Goal: Task Accomplishment & Management: Complete application form

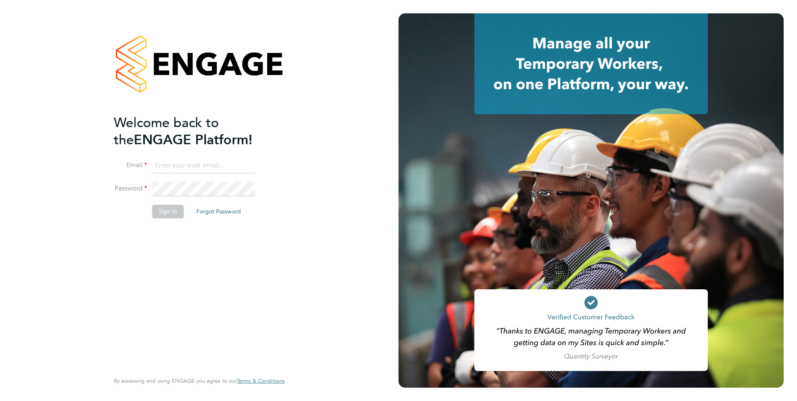
type input "[PERSON_NAME][EMAIL_ADDRESS][PERSON_NAME][DOMAIN_NAME]"
click at [169, 210] on button "Sign In" at bounding box center [168, 211] width 32 height 13
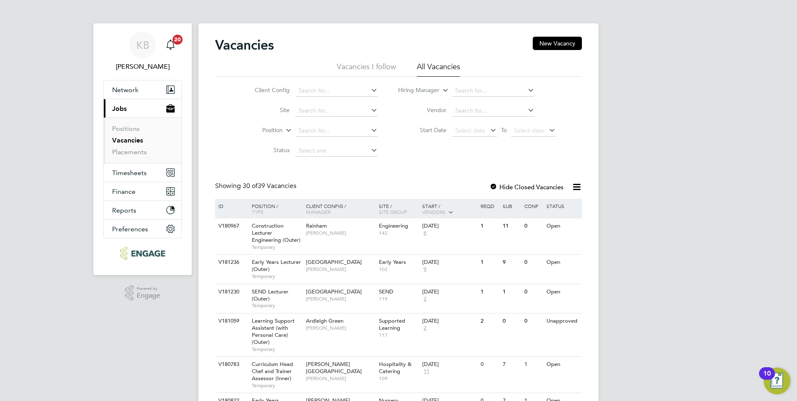
click at [508, 186] on label "Hide Closed Vacancies" at bounding box center [526, 187] width 74 height 8
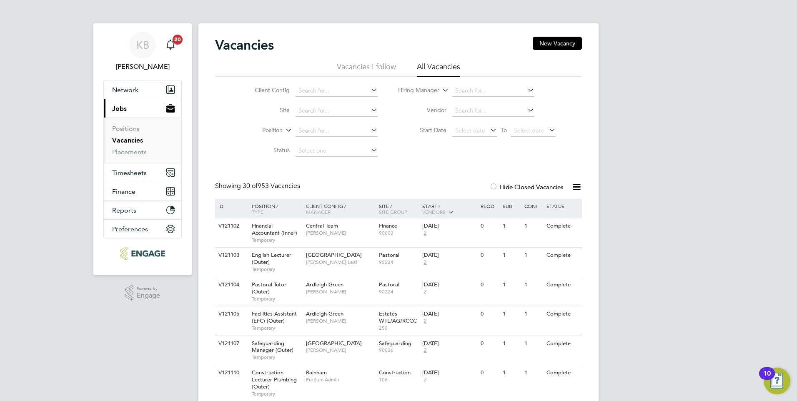
click at [526, 90] on icon at bounding box center [526, 90] width 0 height 12
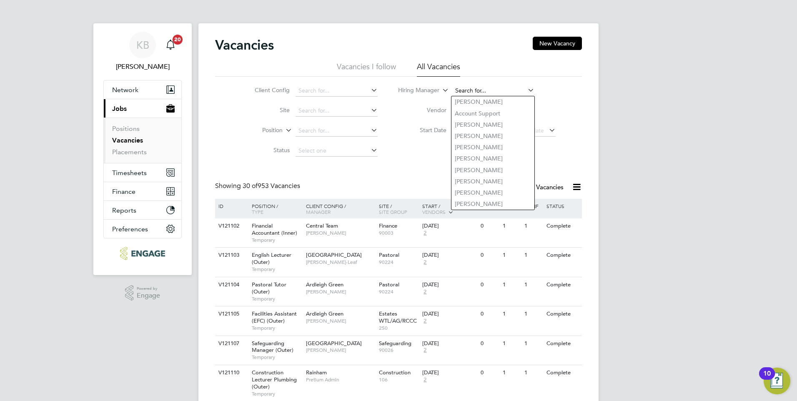
click at [484, 88] on input at bounding box center [493, 91] width 82 height 12
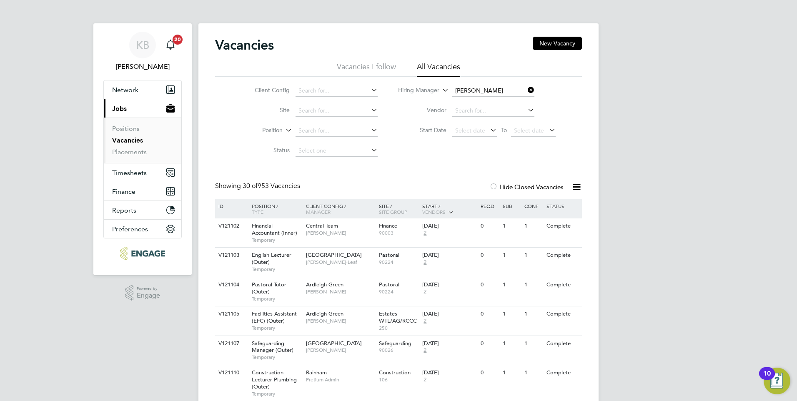
click at [488, 119] on li "[PERSON_NAME]" at bounding box center [502, 124] width 103 height 11
type input "[PERSON_NAME]"
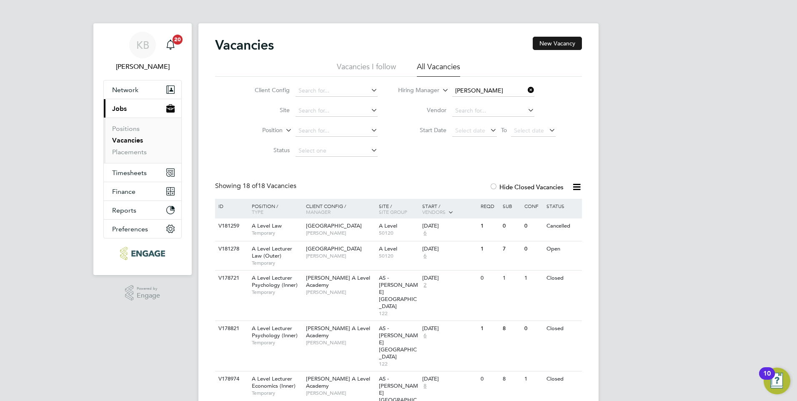
click at [555, 42] on button "New Vacancy" at bounding box center [557, 43] width 49 height 13
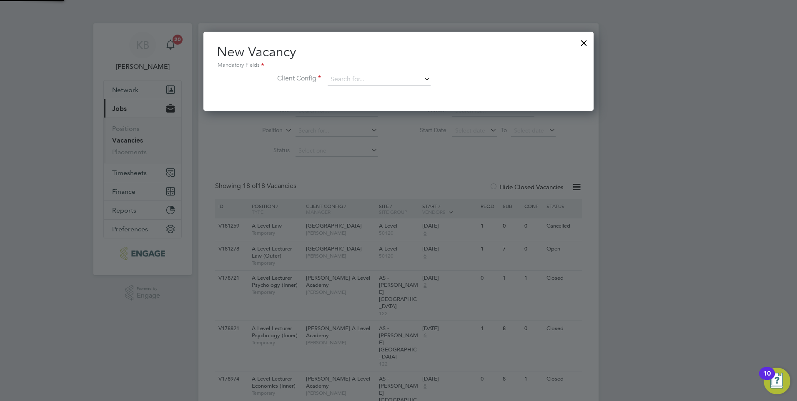
scroll to position [79, 390]
click at [355, 78] on input at bounding box center [379, 79] width 103 height 13
click at [341, 123] on li "BSix" at bounding box center [384, 125] width 115 height 11
type input "BSix"
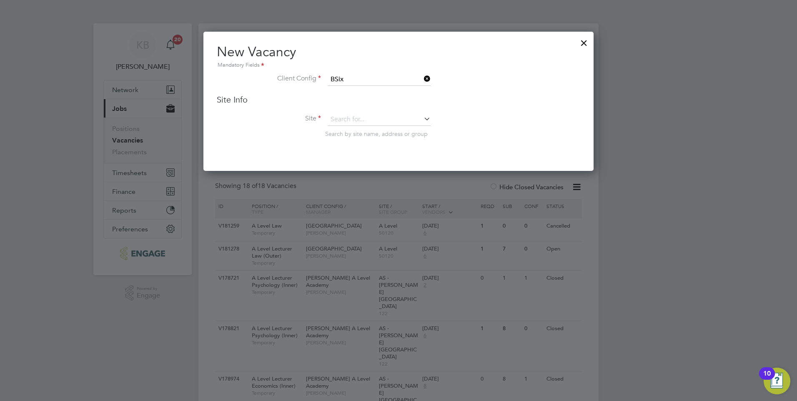
click at [422, 118] on icon at bounding box center [422, 119] width 0 height 12
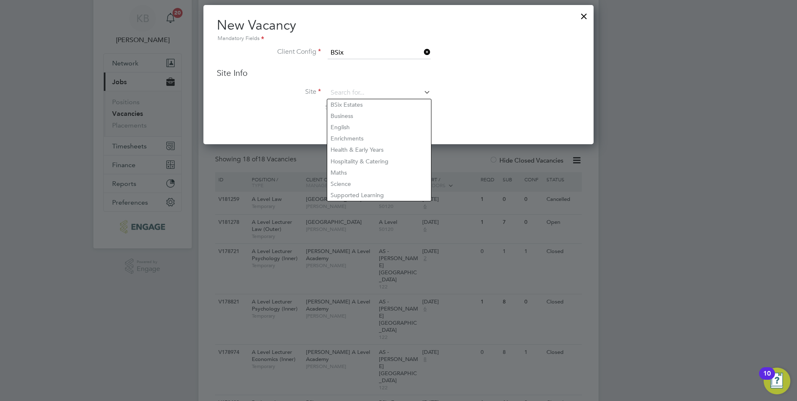
scroll to position [42, 0]
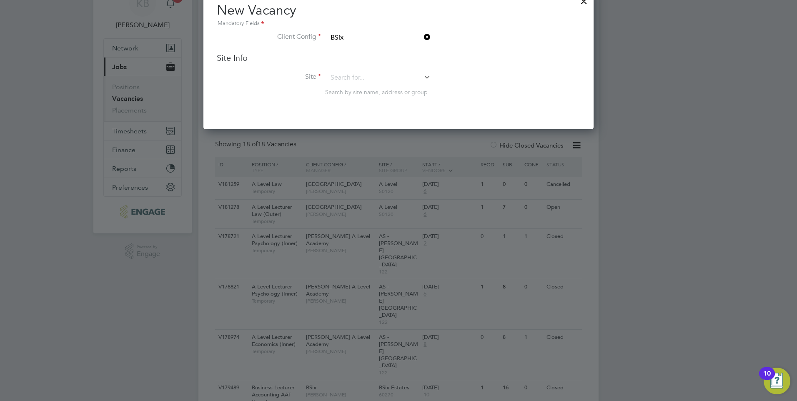
click at [478, 82] on li "Site Search by site name, address or group" at bounding box center [398, 92] width 363 height 41
click at [422, 77] on icon at bounding box center [422, 77] width 0 height 12
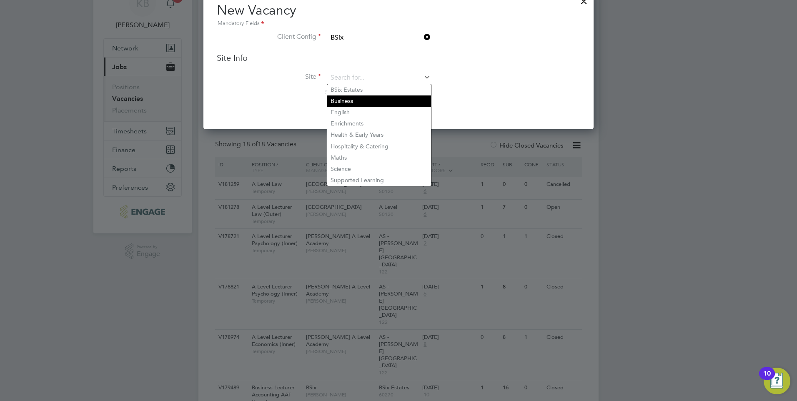
click at [347, 100] on li "Business" at bounding box center [379, 100] width 104 height 11
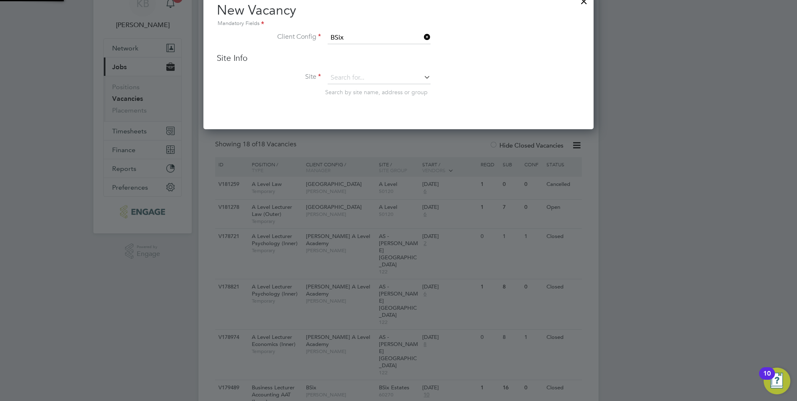
type input "Business"
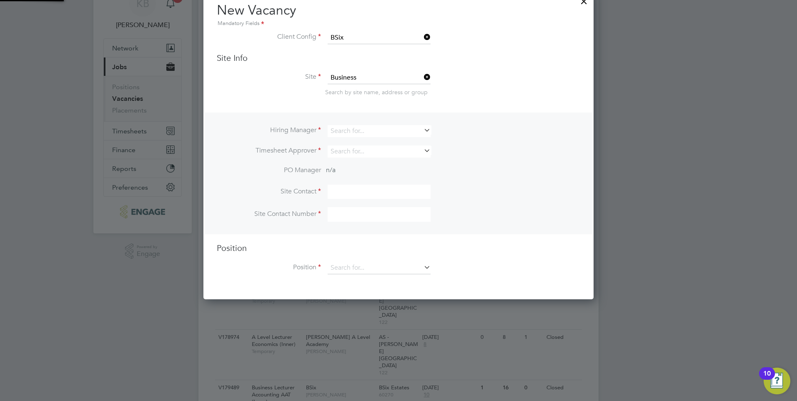
scroll to position [310, 390]
click at [573, 43] on li "Client Config BSix" at bounding box center [398, 42] width 363 height 21
click at [422, 131] on icon at bounding box center [422, 130] width 0 height 12
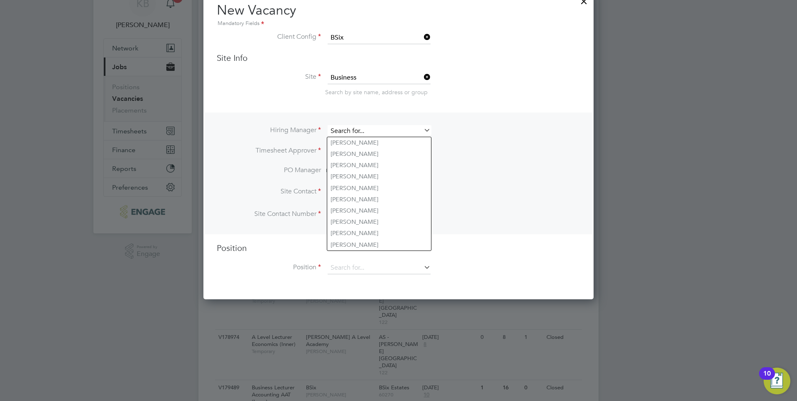
click at [361, 133] on input at bounding box center [379, 131] width 103 height 12
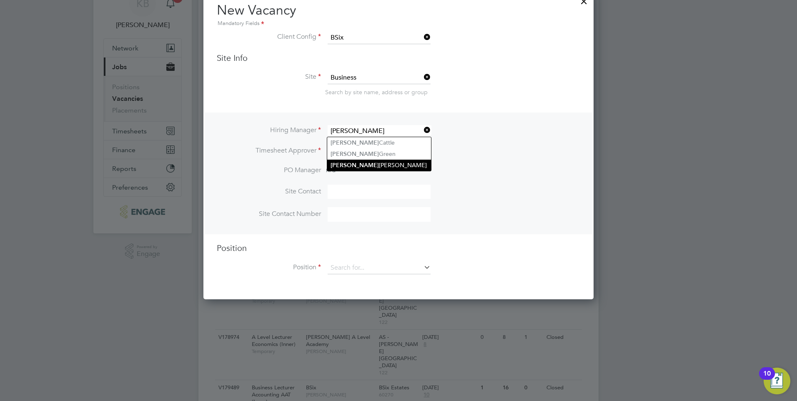
click at [364, 163] on li "[PERSON_NAME]" at bounding box center [379, 165] width 104 height 11
type input "[PERSON_NAME]"
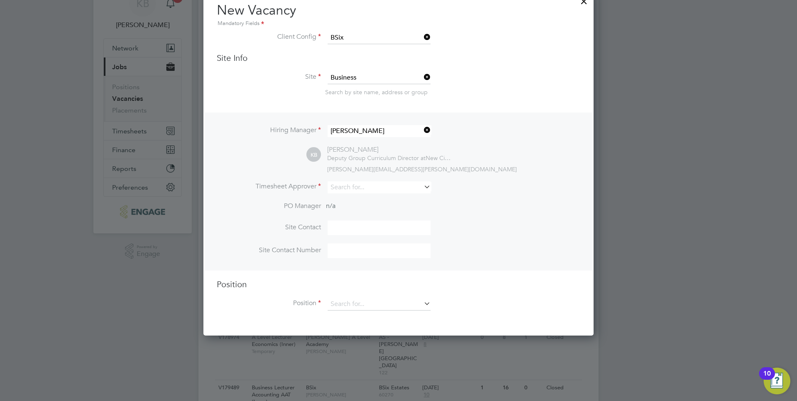
scroll to position [346, 390]
click at [558, 202] on div "Hiring Manager [PERSON_NAME] KB [PERSON_NAME] Deputy Group Curriculum Director …" at bounding box center [398, 192] width 388 height 158
click at [373, 189] on input at bounding box center [379, 187] width 103 height 12
click at [359, 221] on li "[PERSON_NAME]" at bounding box center [379, 222] width 104 height 11
type input "[PERSON_NAME]"
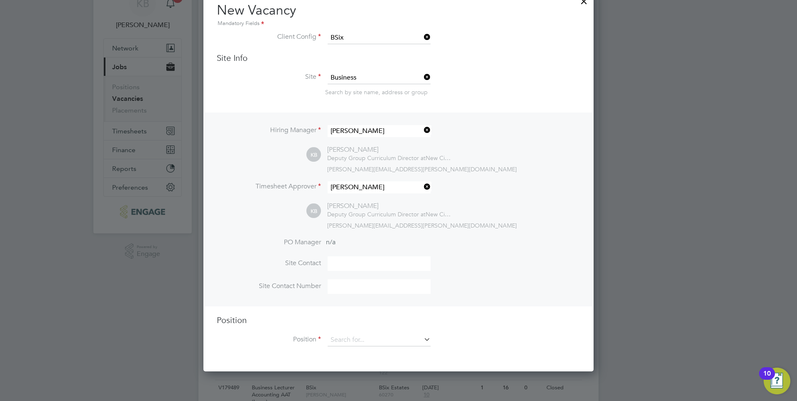
scroll to position [383, 390]
click at [557, 210] on div "KB [PERSON_NAME] Deputy Group Curriculum Director at New City College Limited […" at bounding box center [443, 216] width 274 height 28
click at [344, 263] on input at bounding box center [379, 263] width 103 height 15
type input "[PERSON_NAME]"
type input "01708172570"
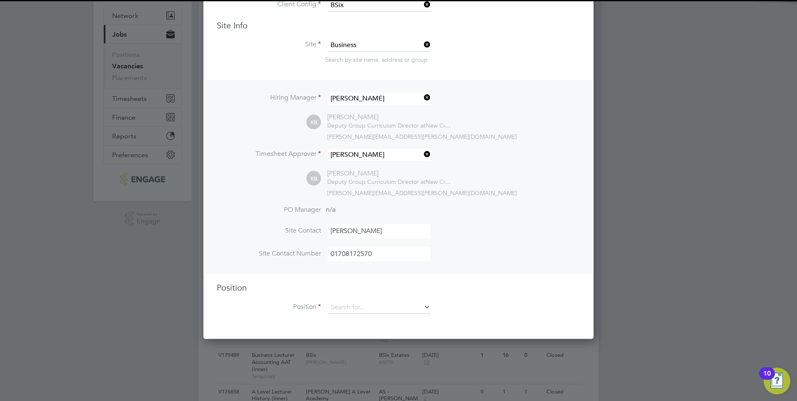
scroll to position [125, 0]
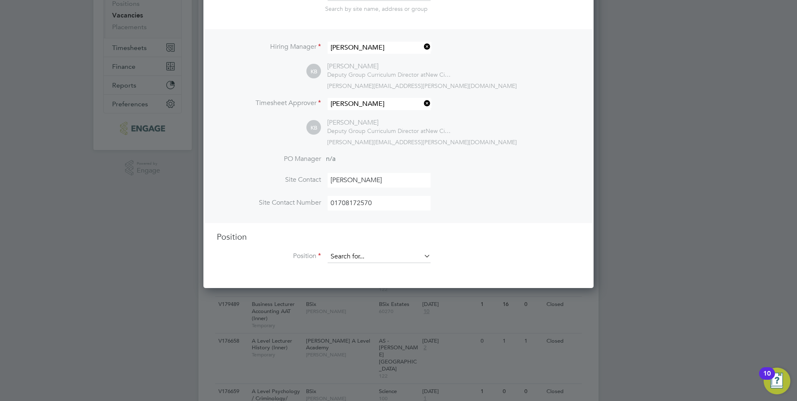
click at [340, 257] on input at bounding box center [379, 256] width 103 height 13
click at [484, 237] on h3 "Position" at bounding box center [398, 236] width 363 height 11
click at [349, 253] on input at bounding box center [379, 256] width 103 height 13
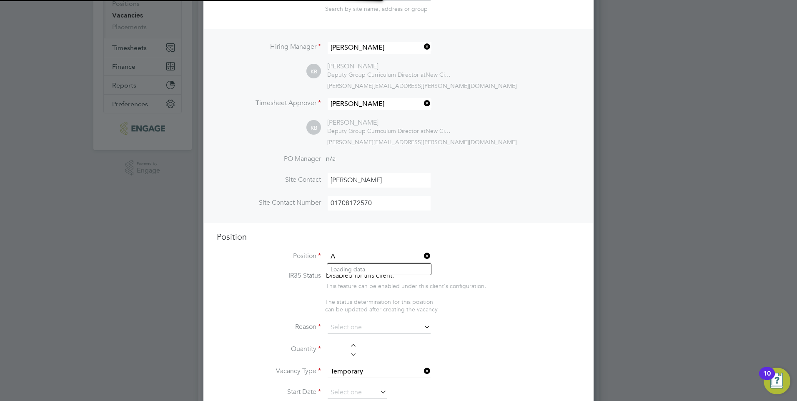
scroll to position [1280, 390]
type input "A"
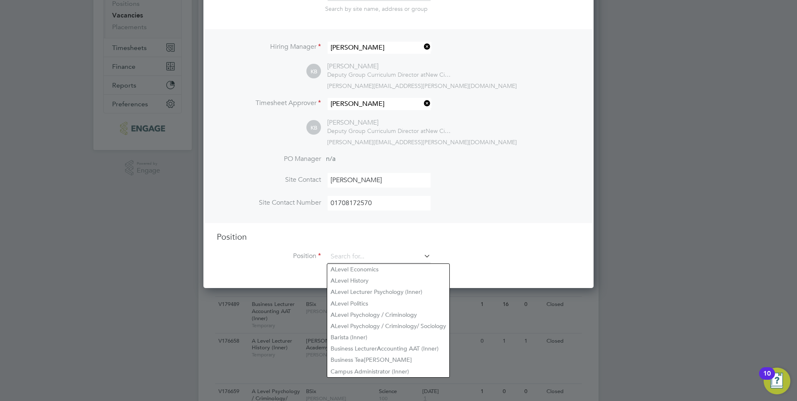
scroll to position [383, 390]
click at [360, 367] on li "Business Teacher" at bounding box center [389, 371] width 124 height 11
type input "Business Teacher"
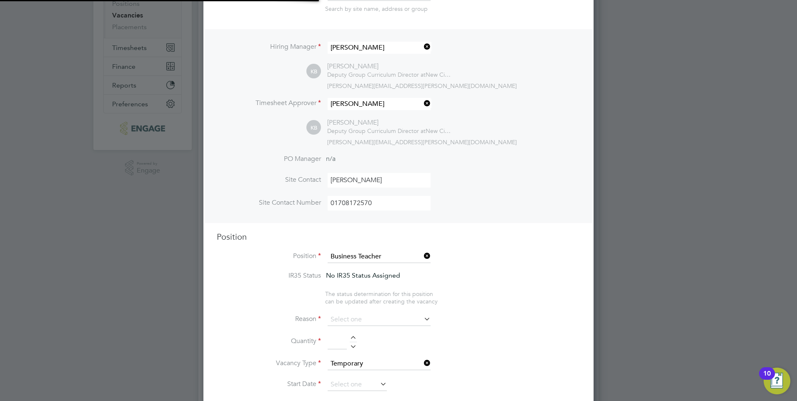
scroll to position [25, 44]
click at [496, 261] on li "Position Business Teacher" at bounding box center [398, 260] width 363 height 21
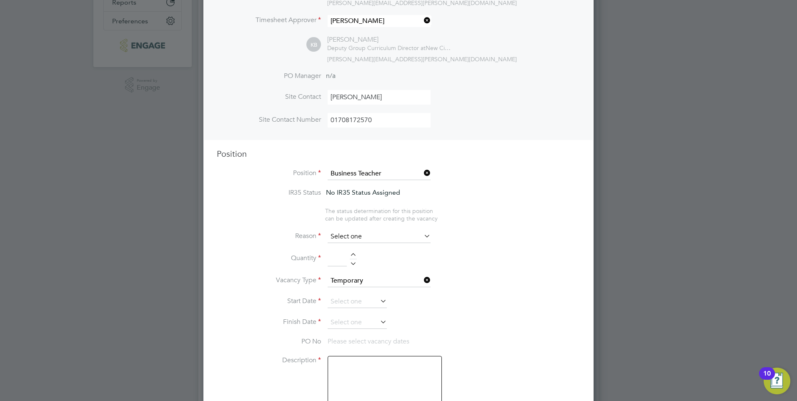
scroll to position [208, 0]
click at [419, 235] on input at bounding box center [379, 236] width 103 height 13
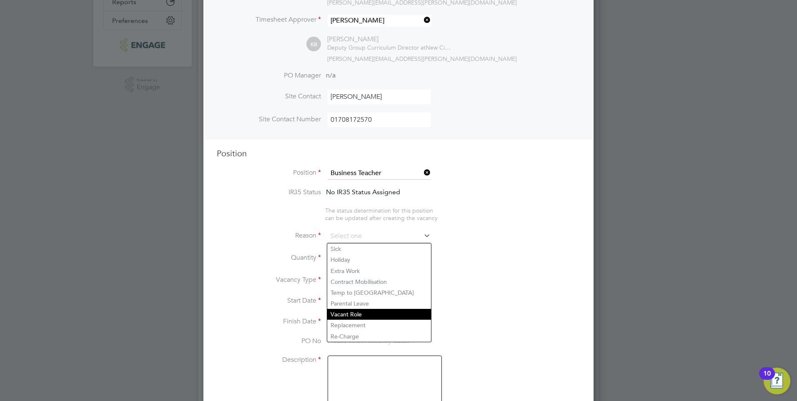
click at [360, 313] on li "Vacant Role" at bounding box center [379, 314] width 104 height 11
type input "Vacant Role"
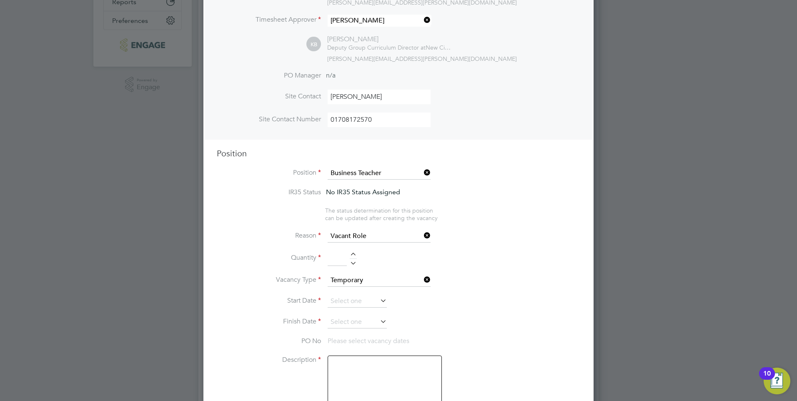
click at [537, 293] on li "Vacancy Type Temporary" at bounding box center [398, 284] width 363 height 21
click at [333, 259] on input at bounding box center [337, 258] width 19 height 15
type input "1"
click at [422, 236] on icon at bounding box center [422, 236] width 0 height 12
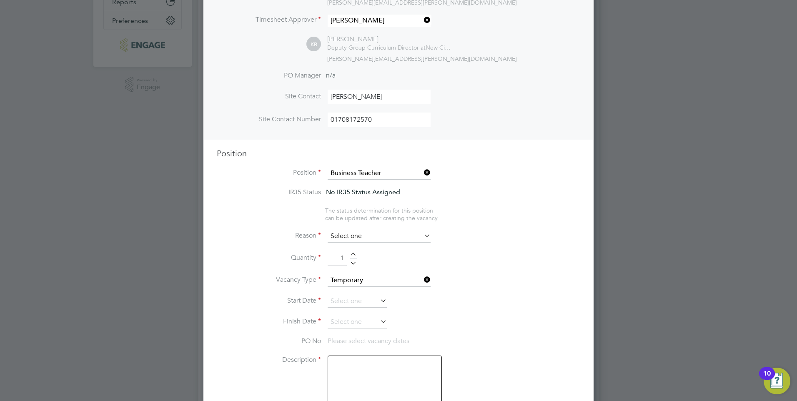
click at [376, 235] on input at bounding box center [379, 236] width 103 height 13
click at [358, 250] on li "Sick" at bounding box center [379, 248] width 104 height 11
type input "Sick"
click at [504, 253] on li "Quantity 1" at bounding box center [398, 262] width 363 height 23
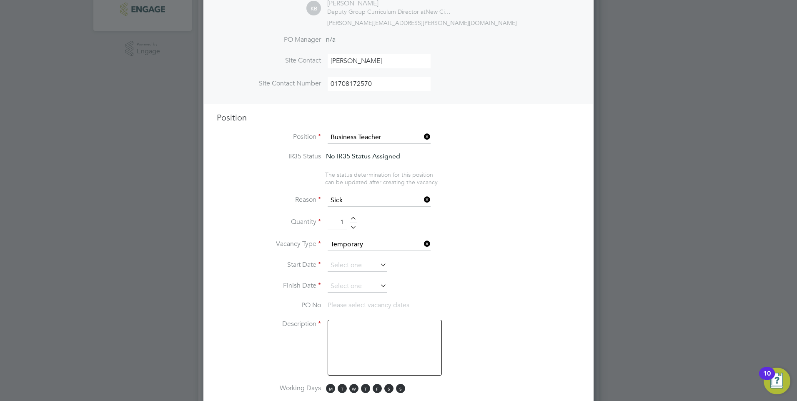
scroll to position [292, 0]
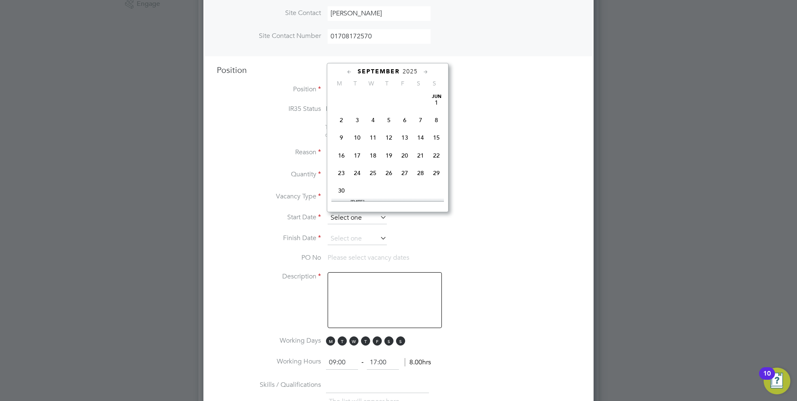
click at [352, 216] on input at bounding box center [357, 218] width 59 height 13
click at [405, 137] on span "26" at bounding box center [405, 130] width 16 height 16
type input "[DATE]"
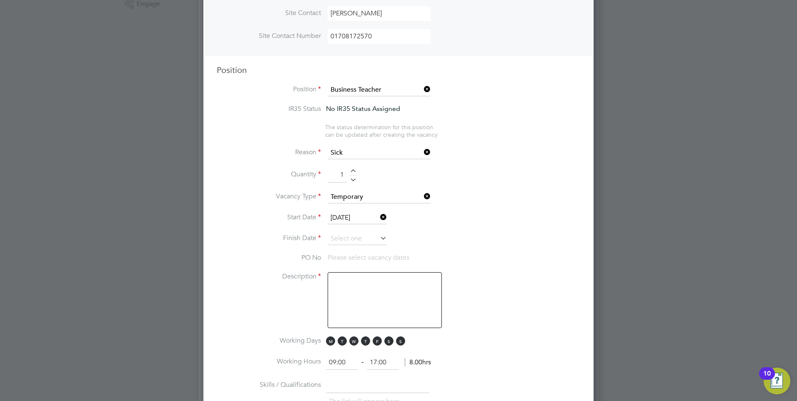
click at [378, 238] on icon at bounding box center [378, 238] width 0 height 12
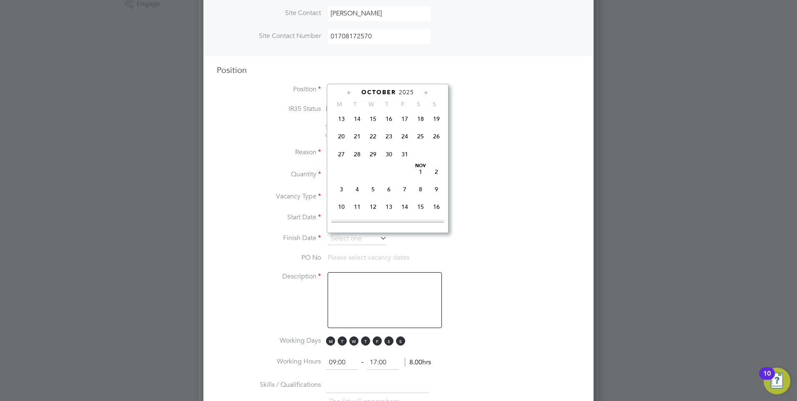
scroll to position [390, 0]
click at [405, 163] on span "24" at bounding box center [405, 155] width 16 height 16
type input "[DATE]"
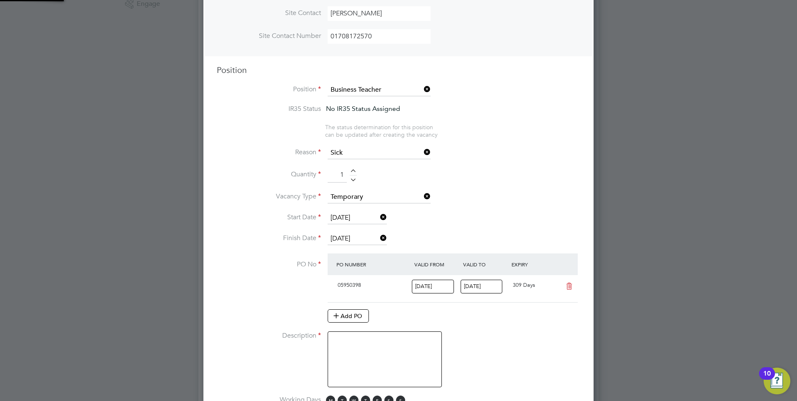
scroll to position [14, 78]
click at [549, 150] on li "Reason Sick" at bounding box center [398, 157] width 363 height 21
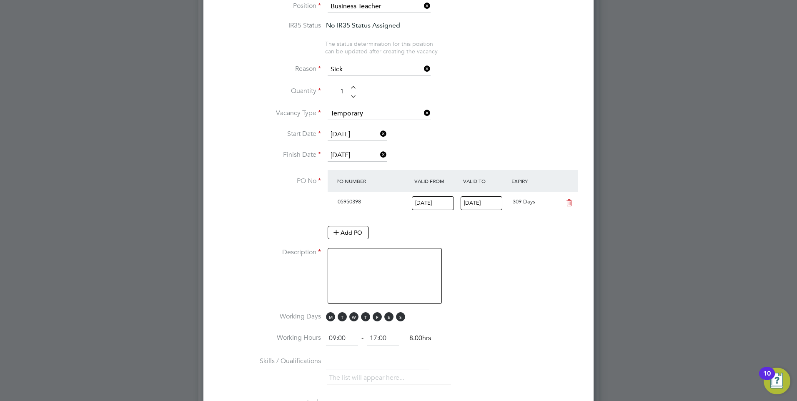
scroll to position [417, 0]
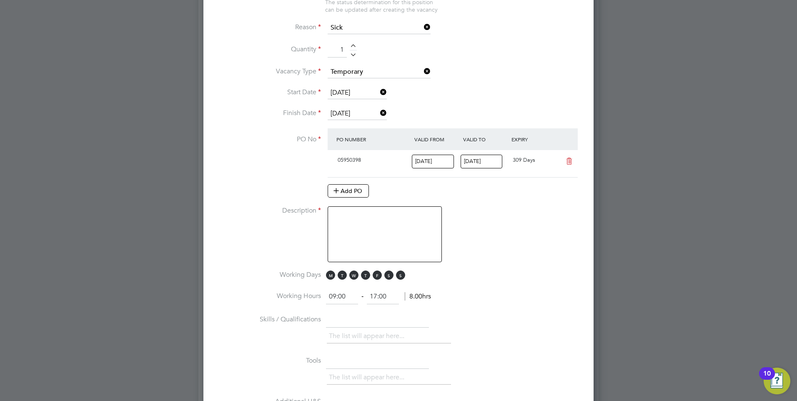
click at [363, 218] on textarea at bounding box center [385, 234] width 114 height 56
click at [437, 218] on textarea "A level Business and Economics teacher" at bounding box center [385, 234] width 114 height 56
click at [360, 225] on textarea "A level Business and Economics teacher" at bounding box center [385, 234] width 114 height 56
click at [363, 227] on textarea "A level Business and Economics teacher - must be fully vetted." at bounding box center [385, 234] width 114 height 56
click at [381, 245] on textarea "A level Business and Economics teacher - must be fully vetted." at bounding box center [385, 234] width 114 height 56
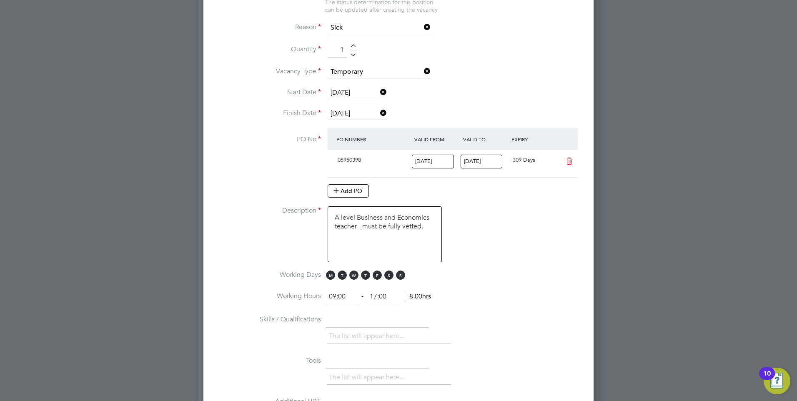
click at [435, 222] on textarea "A level Business and Economics teacher - must be fully vetted." at bounding box center [385, 234] width 114 height 56
type textarea "A level Business and Economics teacher - must be fully vetted."
click at [332, 276] on span "M" at bounding box center [330, 274] width 9 height 9
click at [338, 275] on span "T" at bounding box center [342, 274] width 9 height 9
click at [386, 274] on span "S" at bounding box center [388, 274] width 9 height 9
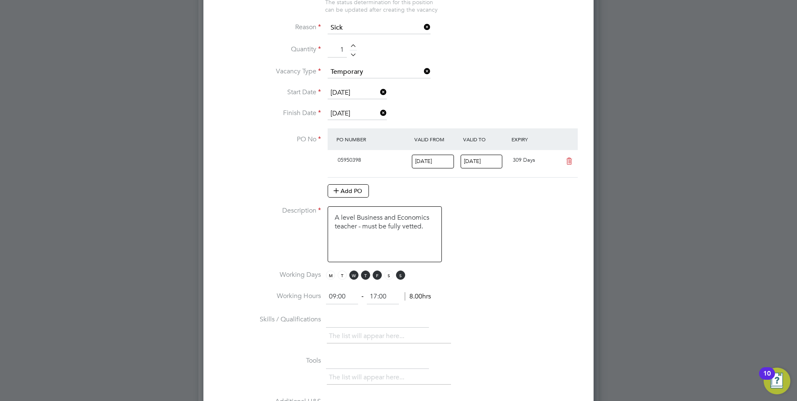
click at [407, 277] on span "M T W T F S S" at bounding box center [367, 274] width 82 height 9
click at [402, 276] on span "S" at bounding box center [400, 274] width 9 height 9
click at [529, 299] on li "Working Hours 09:00 ‐ 17:00 8.00hrs" at bounding box center [398, 300] width 363 height 23
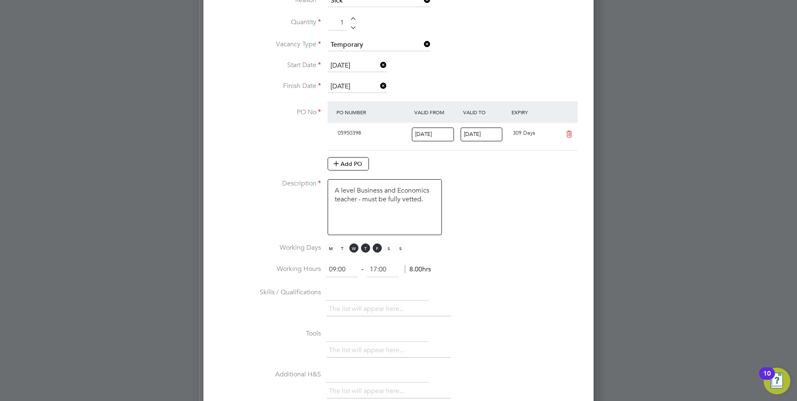
scroll to position [458, 0]
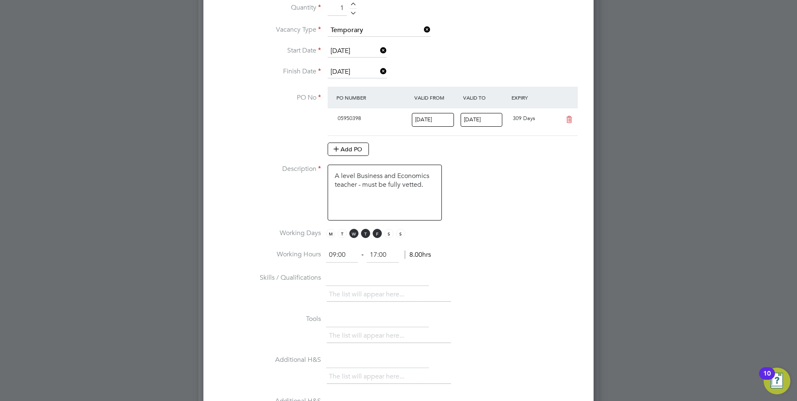
click at [342, 280] on input "text" at bounding box center [377, 278] width 103 height 15
click at [377, 254] on input "17:00" at bounding box center [383, 255] width 32 height 15
click at [383, 256] on input "16:00" at bounding box center [383, 255] width 32 height 15
type input "16:30"
click at [554, 263] on li "Working Hours 09:00 ‐ 16:30 8.00hrs" at bounding box center [398, 259] width 363 height 23
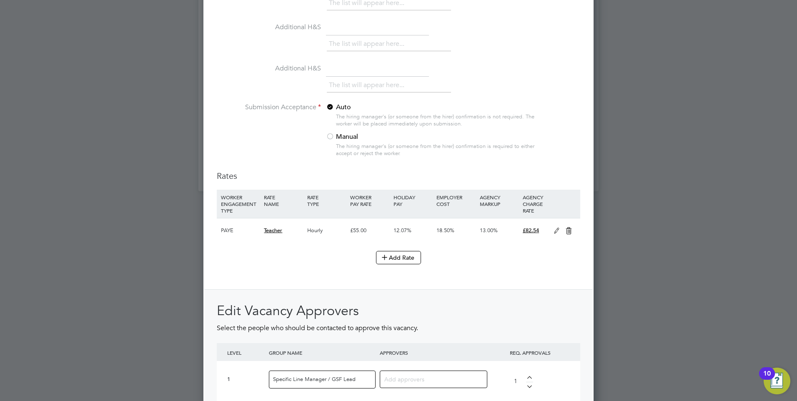
scroll to position [792, 0]
click at [330, 133] on div at bounding box center [330, 136] width 8 height 8
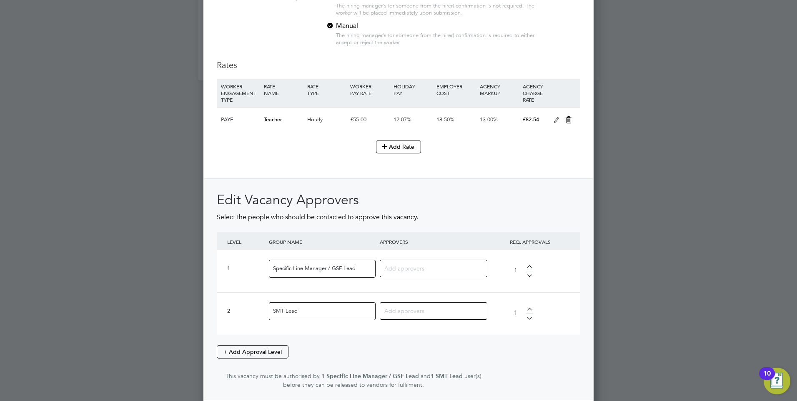
scroll to position [917, 0]
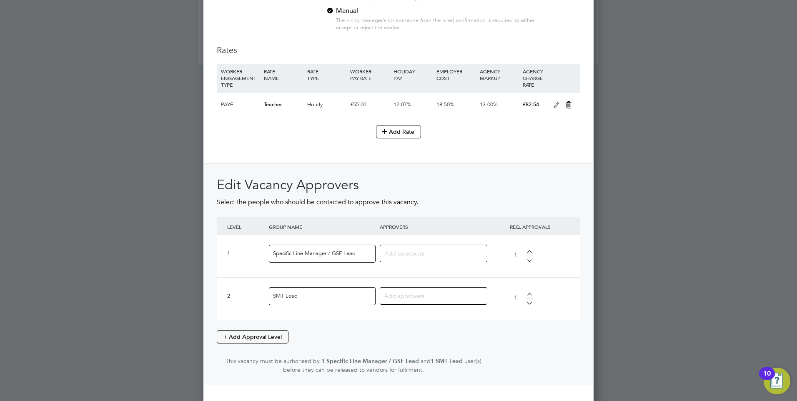
click at [413, 253] on input at bounding box center [430, 253] width 92 height 11
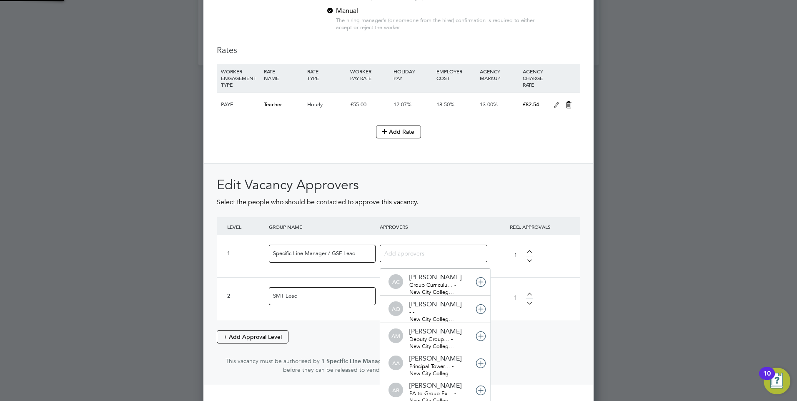
scroll to position [9, 59]
type input "colle"
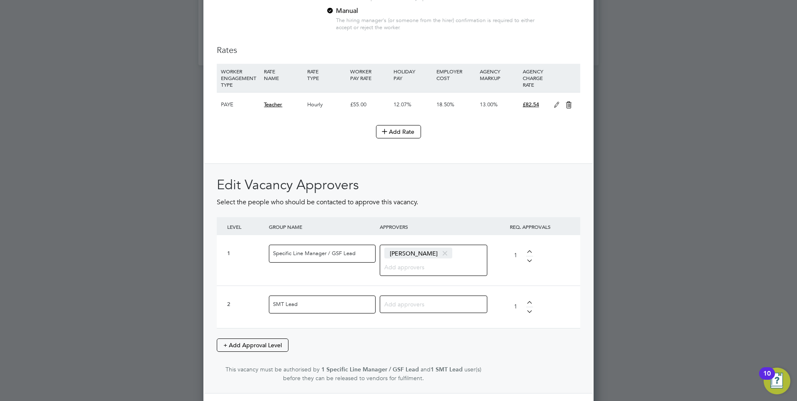
click at [416, 302] on input at bounding box center [430, 303] width 92 height 11
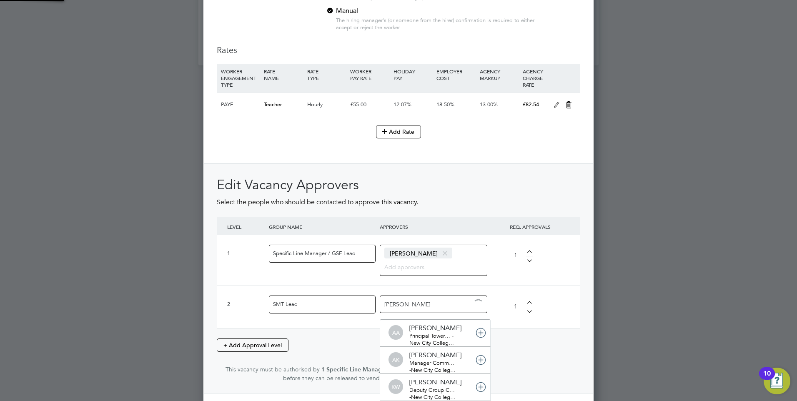
type input "[PERSON_NAME]"
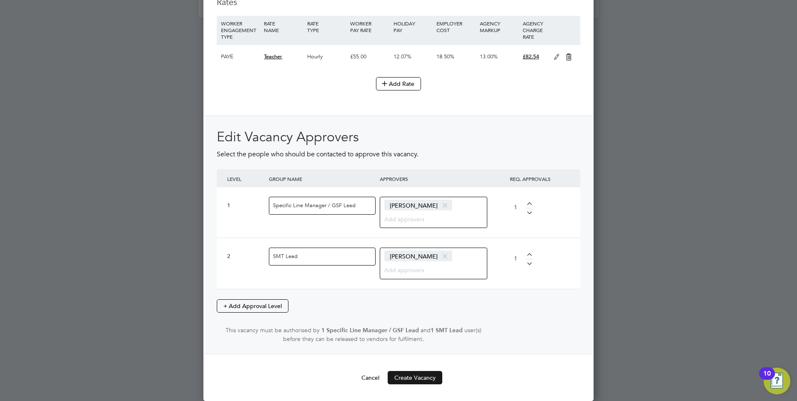
click at [424, 373] on button "Create Vacancy" at bounding box center [415, 377] width 55 height 13
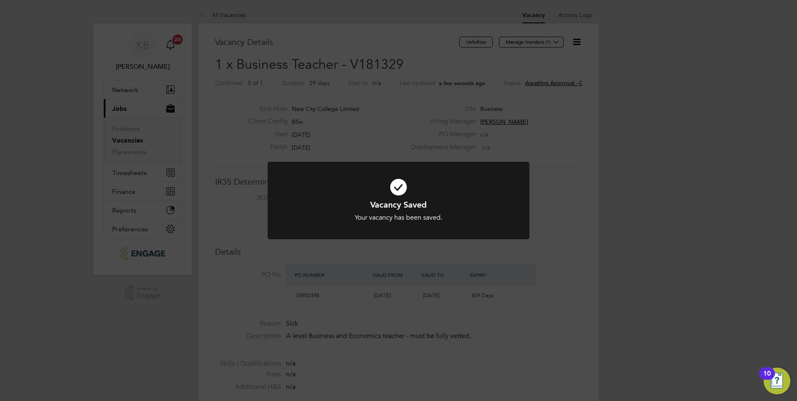
click at [594, 262] on div "Vacancy Saved Your vacancy has been saved. Cancel Okay" at bounding box center [398, 200] width 797 height 401
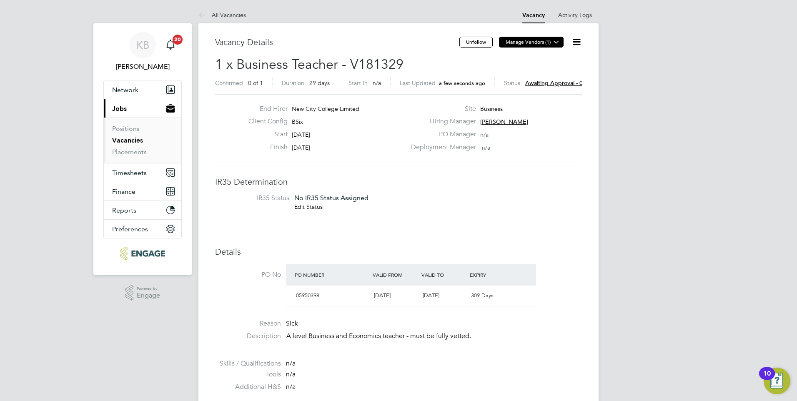
click at [555, 40] on icon at bounding box center [556, 42] width 6 height 6
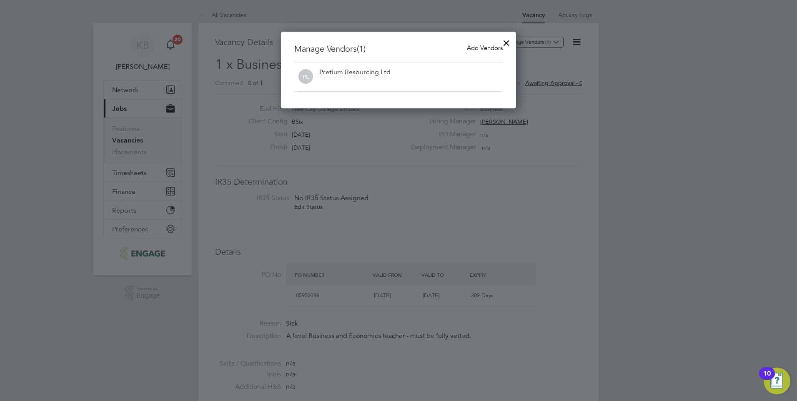
click at [363, 75] on div "Pretium Resourcing Ltd" at bounding box center [354, 72] width 71 height 9
click at [481, 48] on span "Add Vendors" at bounding box center [485, 48] width 36 height 8
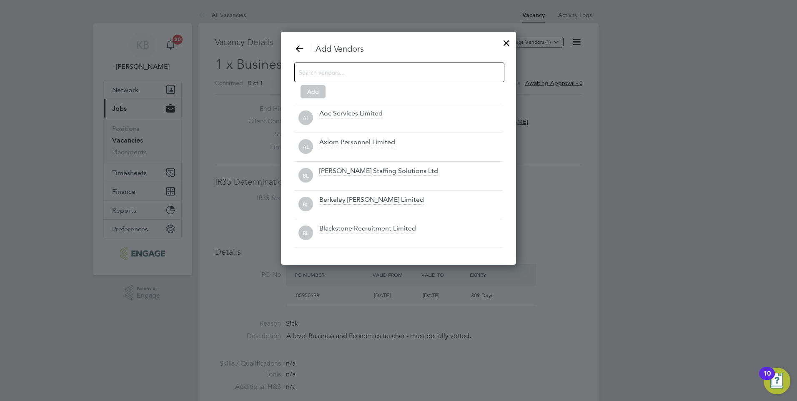
click at [335, 72] on input at bounding box center [393, 72] width 188 height 11
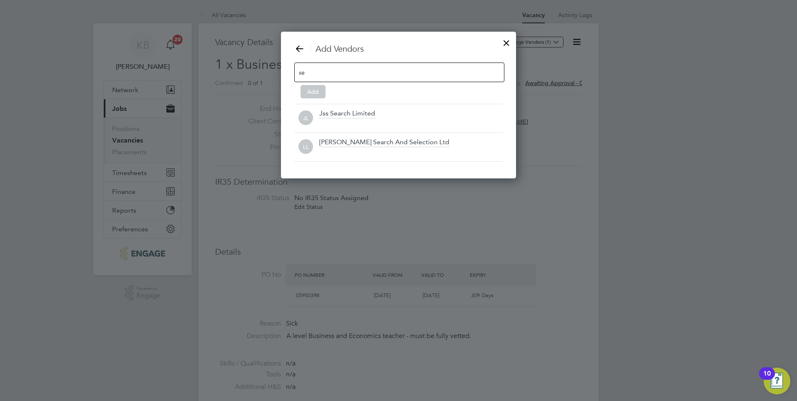
type input "s"
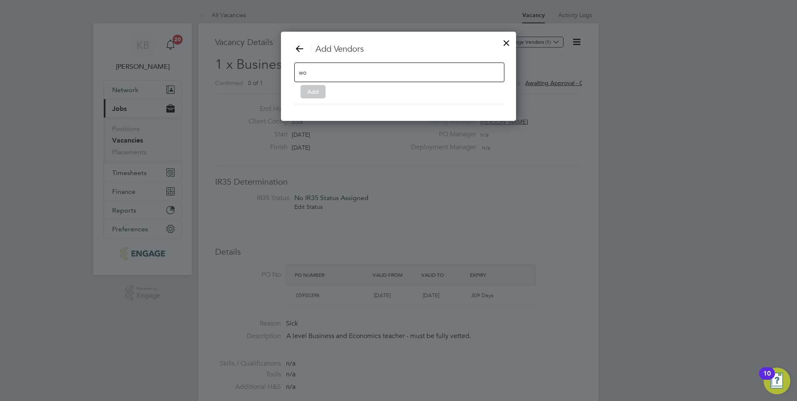
type input "w"
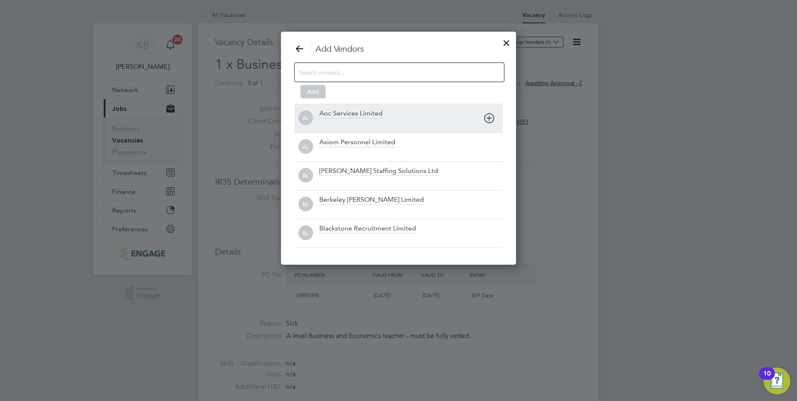
click at [489, 118] on icon at bounding box center [489, 118] width 10 height 10
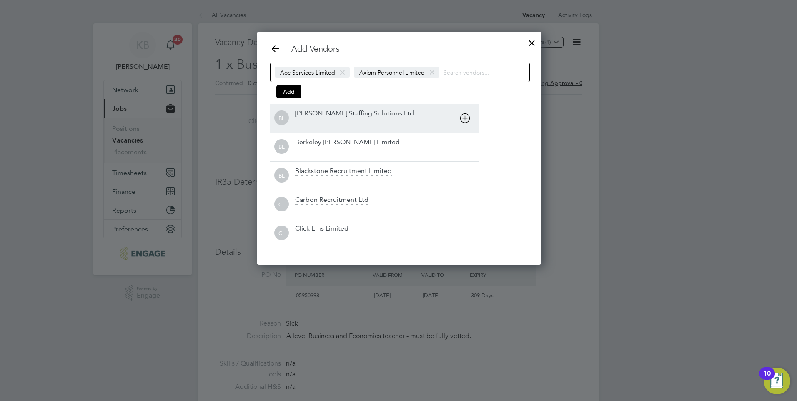
click at [466, 118] on icon at bounding box center [465, 118] width 10 height 10
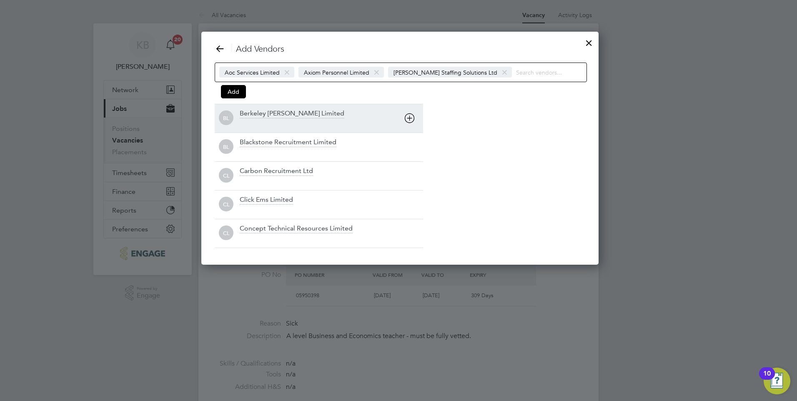
click at [408, 116] on icon at bounding box center [409, 118] width 10 height 10
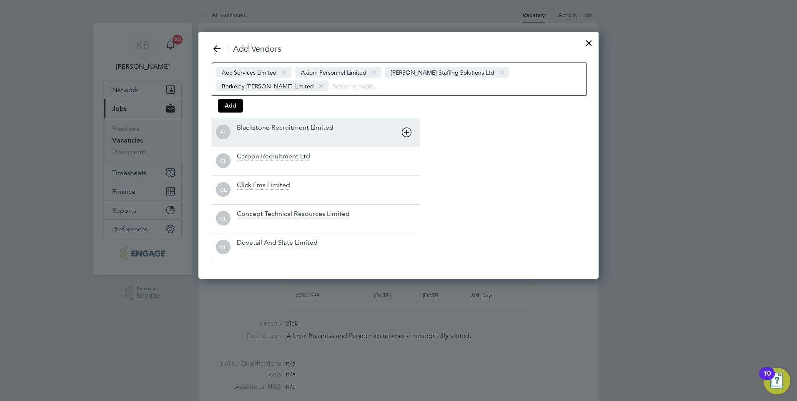
click at [406, 130] on icon at bounding box center [406, 132] width 10 height 10
click at [408, 128] on icon at bounding box center [406, 132] width 10 height 10
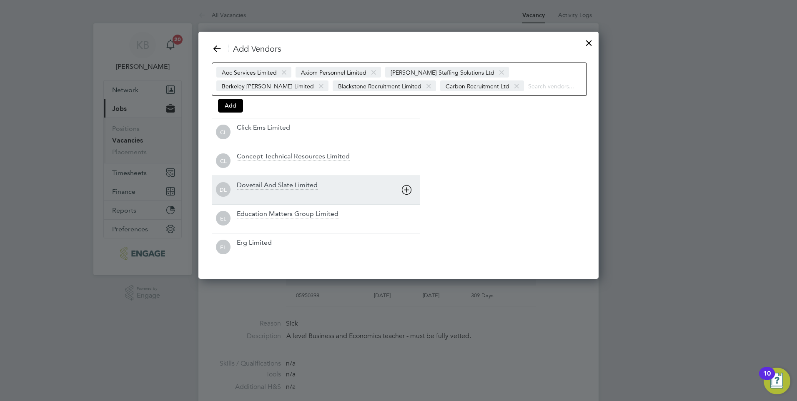
click at [408, 188] on icon at bounding box center [406, 190] width 10 height 10
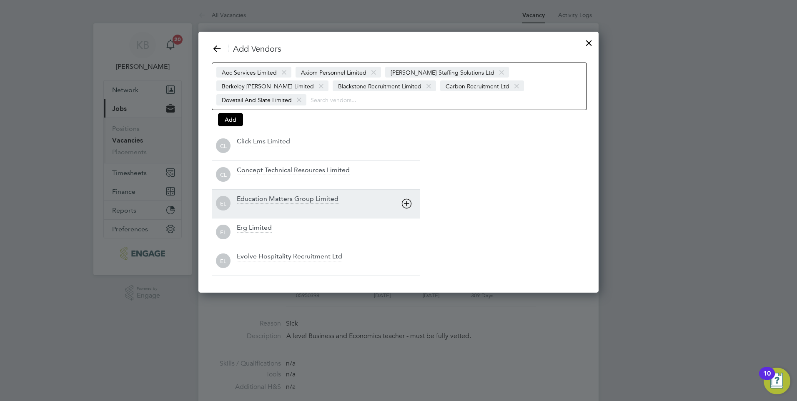
click at [405, 198] on icon at bounding box center [406, 203] width 10 height 10
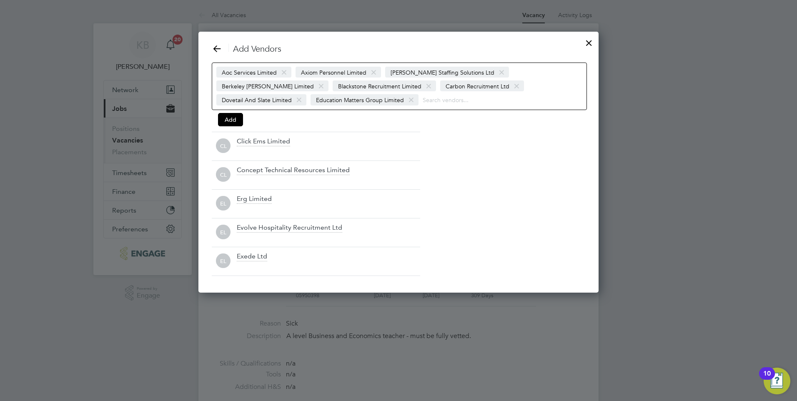
click at [467, 191] on div "Add Vendors Aoc Services Limited Axiom Personnel Limited [PERSON_NAME] Staffing…" at bounding box center [398, 159] width 373 height 233
click at [235, 118] on button "Add" at bounding box center [230, 119] width 25 height 13
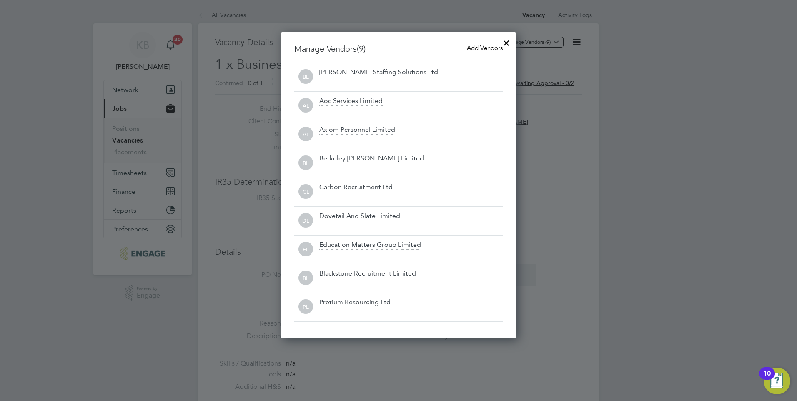
click at [485, 47] on span "Add Vendors" at bounding box center [485, 48] width 36 height 8
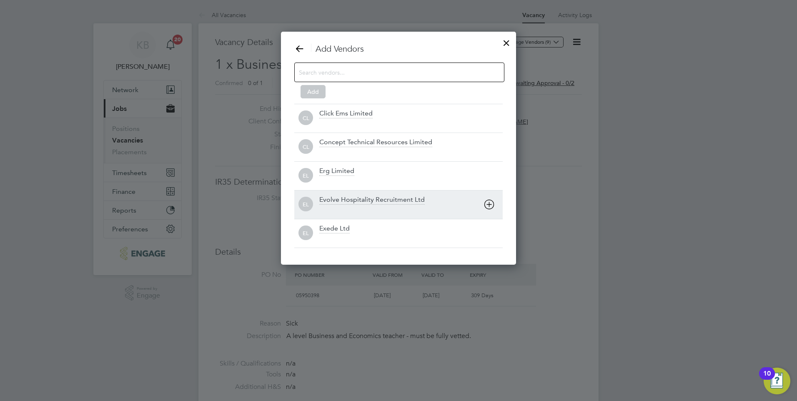
click at [0, 0] on icon at bounding box center [0, 0] width 0 height 0
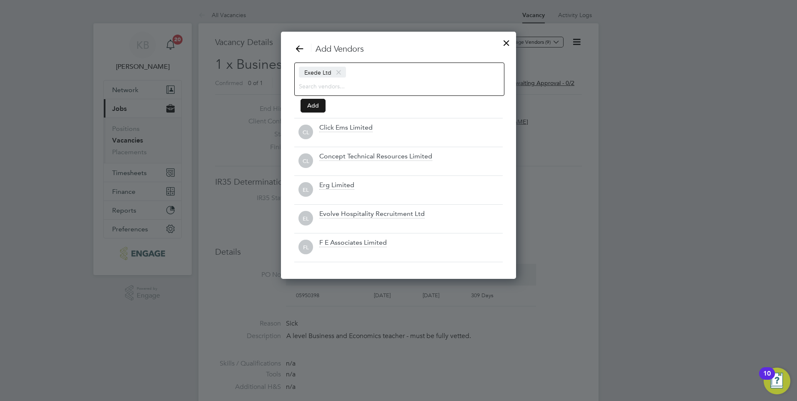
click at [312, 105] on button "Add" at bounding box center [312, 105] width 25 height 13
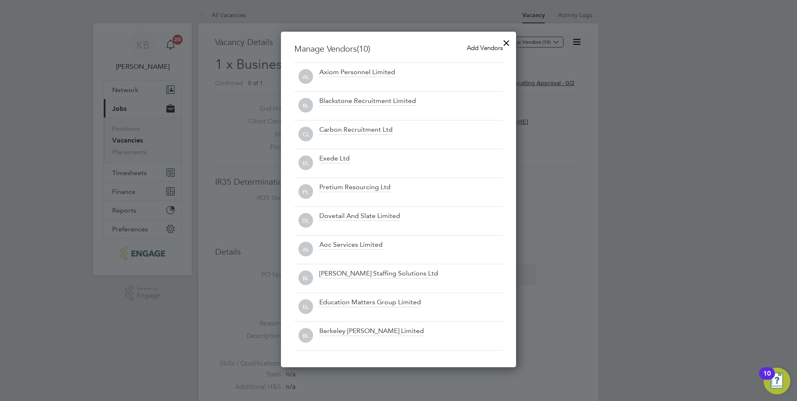
click at [476, 48] on span "Add Vendors" at bounding box center [485, 48] width 36 height 8
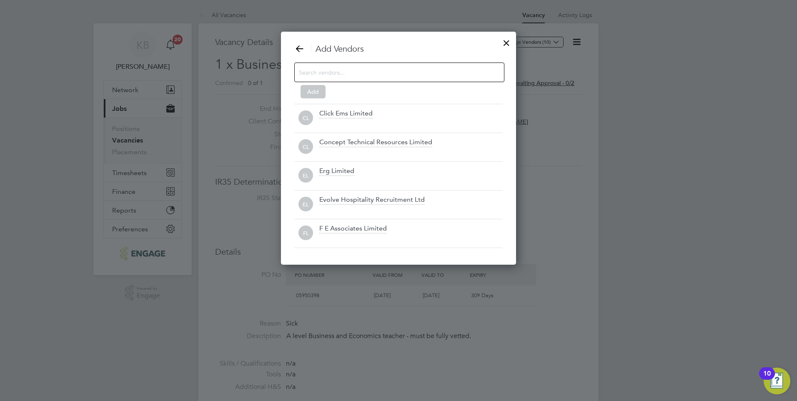
click at [504, 41] on div at bounding box center [506, 40] width 15 height 15
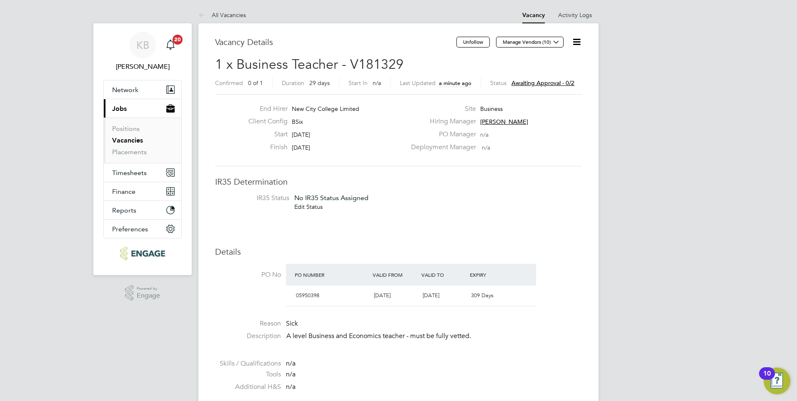
click at [540, 80] on span "Awaiting approval - 0/2" at bounding box center [542, 83] width 63 height 8
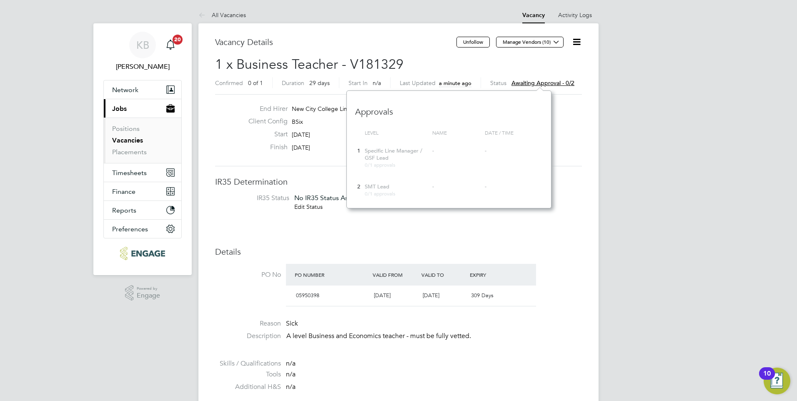
click at [382, 157] on span "Specific Line Manager / GSF Lead" at bounding box center [394, 154] width 58 height 14
drag, startPoint x: 678, startPoint y: 224, endPoint x: 675, endPoint y: 192, distance: 32.2
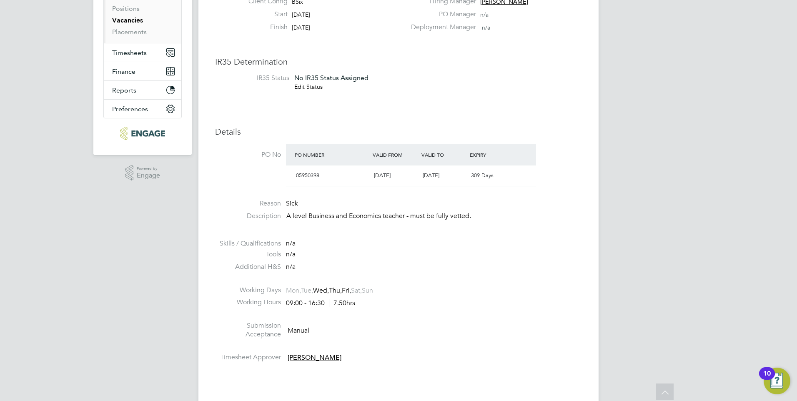
scroll to position [24, 0]
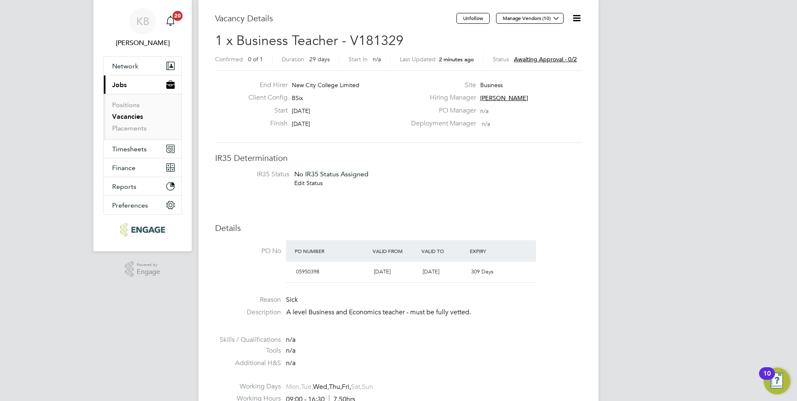
click at [556, 57] on span "Awaiting approval - 0/2" at bounding box center [545, 59] width 63 height 8
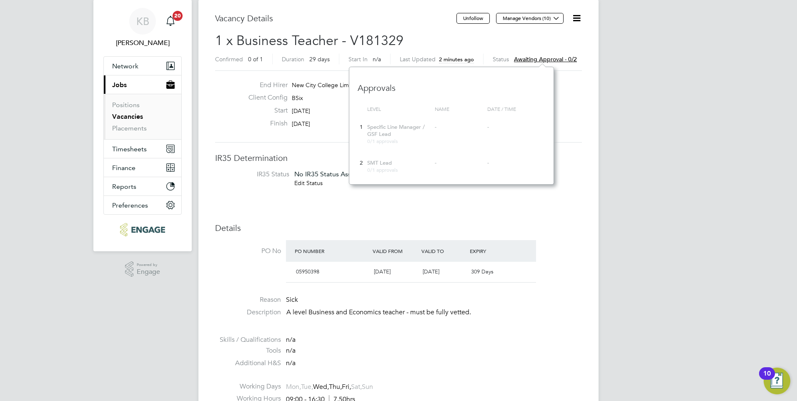
drag, startPoint x: 750, startPoint y: 123, endPoint x: 796, endPoint y: 152, distance: 54.5
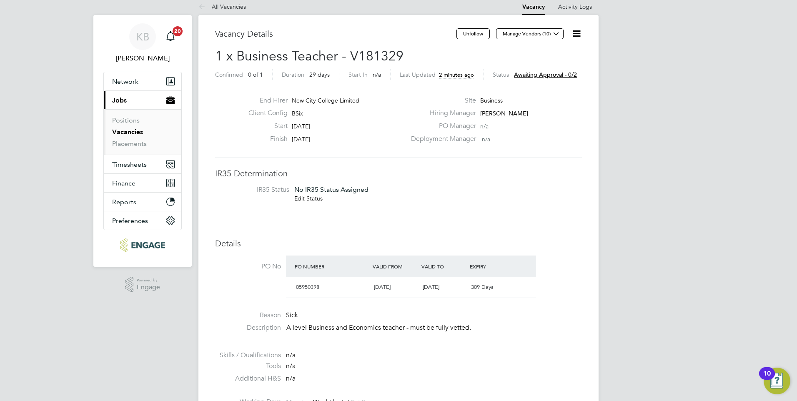
scroll to position [0, 0]
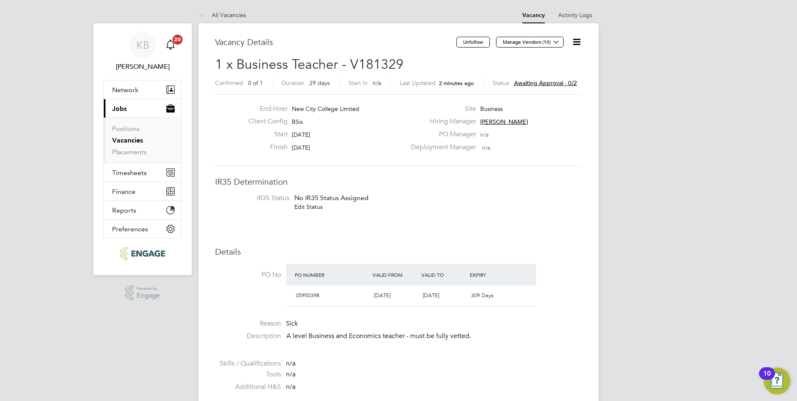
click at [172, 45] on icon "Main navigation" at bounding box center [170, 45] width 10 height 10
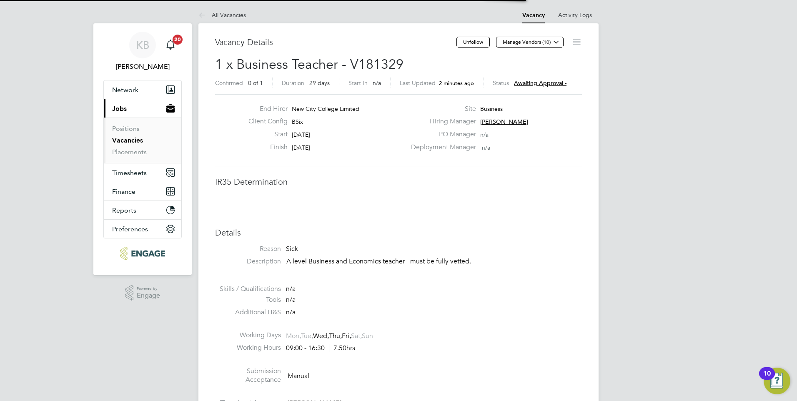
scroll to position [25, 58]
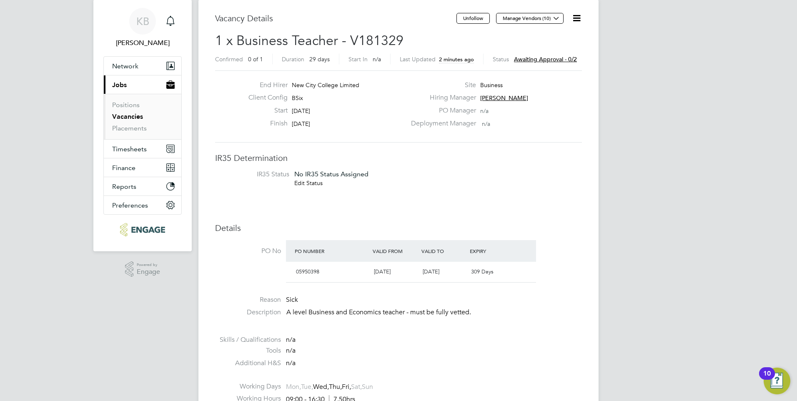
scroll to position [0, 0]
